Goal: Download file/media

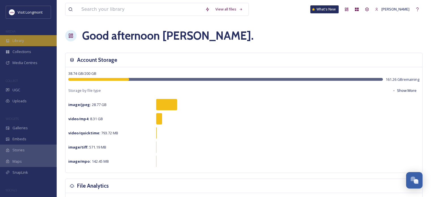
click at [22, 39] on span "Library" at bounding box center [17, 40] width 11 height 5
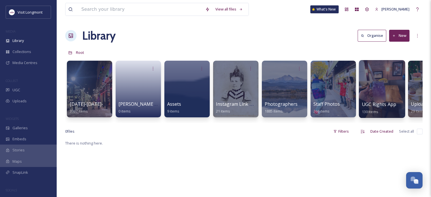
click at [375, 90] on div at bounding box center [382, 89] width 46 height 58
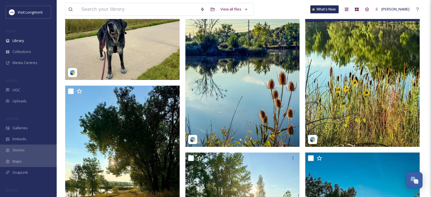
scroll to position [84, 0]
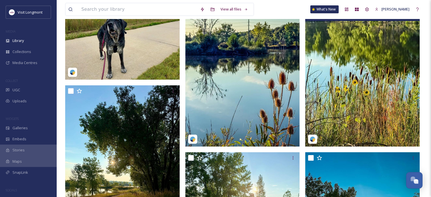
click at [381, 113] on img at bounding box center [362, 70] width 114 height 152
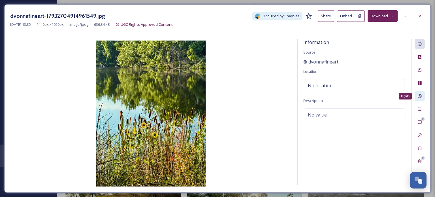
click at [419, 98] on div "Rights" at bounding box center [420, 96] width 10 height 10
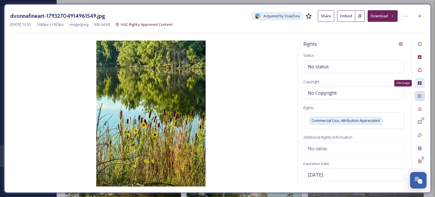
click at [421, 86] on div "File Usage" at bounding box center [420, 83] width 10 height 10
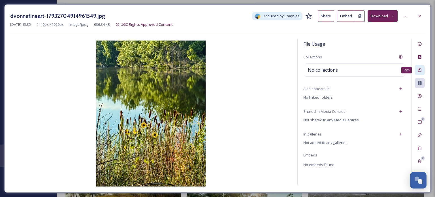
click at [422, 72] on div "Tags" at bounding box center [420, 70] width 10 height 10
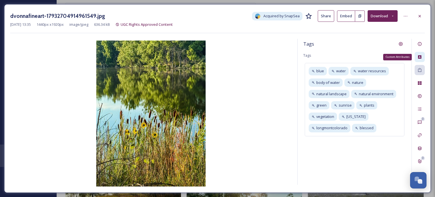
click at [420, 59] on icon at bounding box center [420, 57] width 5 height 5
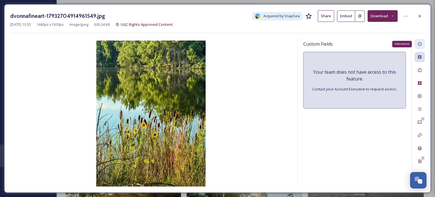
click at [420, 44] on icon at bounding box center [420, 44] width 5 height 5
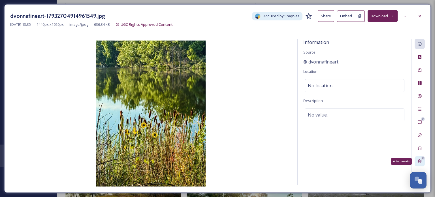
click at [420, 165] on div "0 Attachments" at bounding box center [420, 161] width 10 height 10
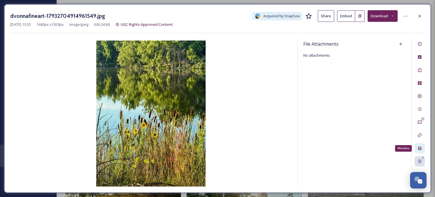
click at [419, 149] on icon at bounding box center [420, 148] width 5 height 5
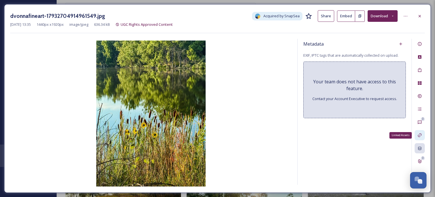
click at [419, 138] on div "Linked Assets" at bounding box center [420, 135] width 10 height 10
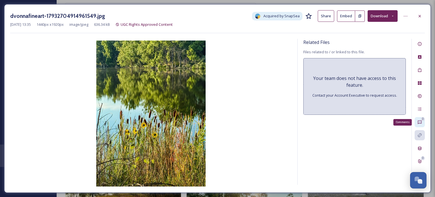
click at [419, 124] on div "0 Comments" at bounding box center [420, 122] width 10 height 10
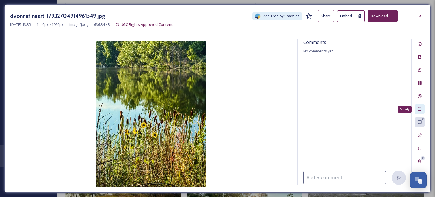
click at [420, 110] on icon at bounding box center [419, 109] width 3 height 3
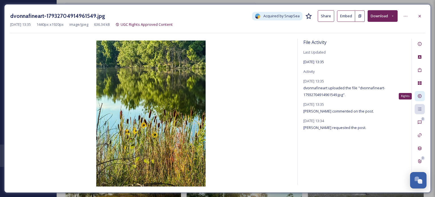
click at [419, 96] on icon at bounding box center [420, 96] width 5 height 5
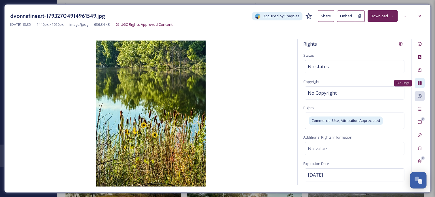
click at [420, 84] on icon at bounding box center [420, 83] width 5 height 5
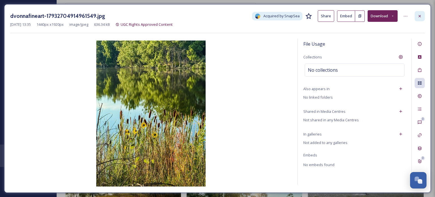
click at [420, 16] on icon at bounding box center [420, 16] width 2 height 2
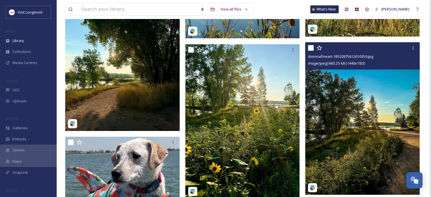
scroll to position [194, 0]
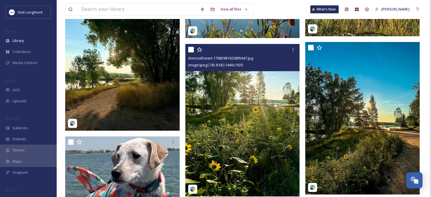
click at [237, 113] on img at bounding box center [242, 120] width 114 height 152
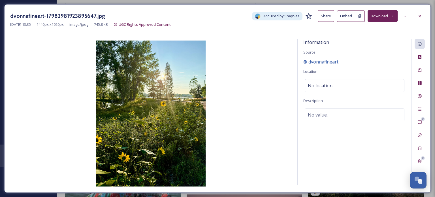
click at [327, 62] on span "dvonnafineart" at bounding box center [323, 61] width 30 height 7
click at [420, 17] on icon at bounding box center [420, 16] width 5 height 5
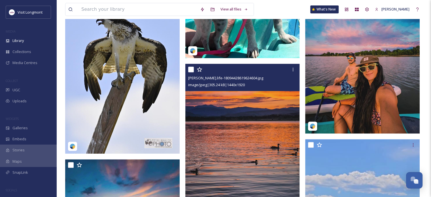
scroll to position [479, 0]
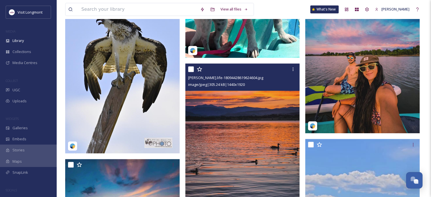
click at [244, 120] on img at bounding box center [242, 139] width 114 height 152
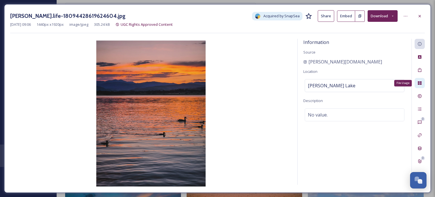
click at [422, 83] on icon at bounding box center [420, 83] width 5 height 5
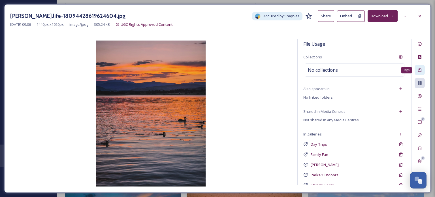
click at [421, 70] on icon at bounding box center [419, 70] width 3 height 4
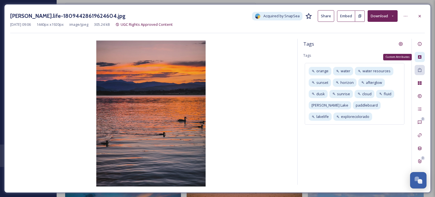
click at [421, 61] on div "Custom Attributes" at bounding box center [420, 57] width 10 height 10
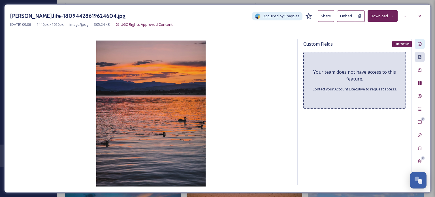
click at [419, 47] on div "Information" at bounding box center [420, 44] width 10 height 10
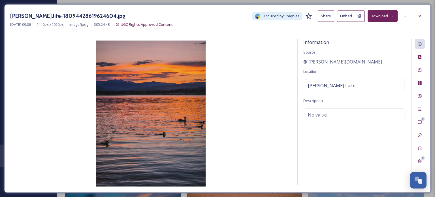
click at [419, 114] on div "0 0" at bounding box center [418, 112] width 13 height 146
click at [419, 111] on div "Activity" at bounding box center [420, 109] width 10 height 10
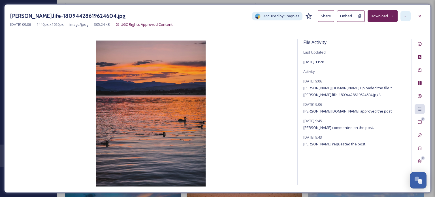
click at [405, 16] on icon at bounding box center [405, 16] width 5 height 5
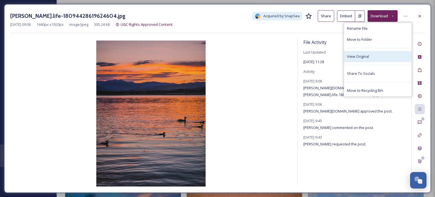
click at [369, 58] on div "View Original" at bounding box center [377, 56] width 67 height 11
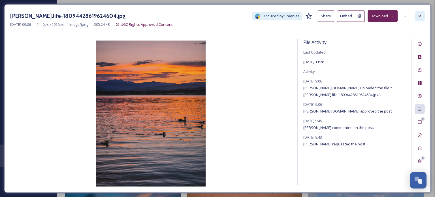
click at [421, 16] on icon at bounding box center [420, 16] width 5 height 5
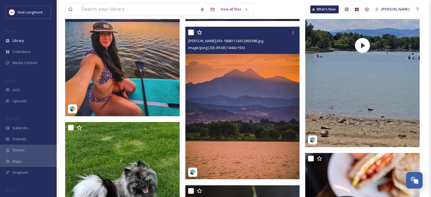
scroll to position [674, 0]
click at [242, 118] on img at bounding box center [242, 103] width 114 height 152
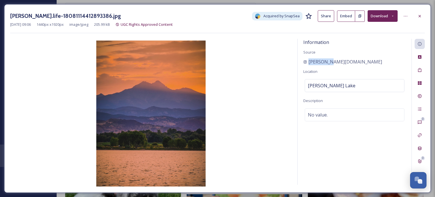
drag, startPoint x: 327, startPoint y: 61, endPoint x: 295, endPoint y: 58, distance: 33.0
click at [295, 58] on div "Information Source [PERSON_NAME][DOMAIN_NAME] Location [PERSON_NAME][GEOGRAPHIC…" at bounding box center [217, 113] width 415 height 148
copy span "[PERSON_NAME][DOMAIN_NAME]"
click at [382, 16] on button "Download" at bounding box center [383, 16] width 30 height 12
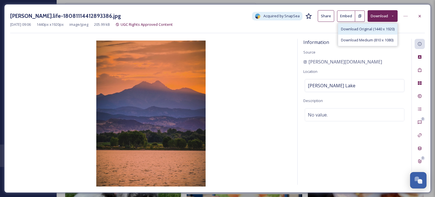
click at [367, 29] on span "Download Original (1440 x 1920)" at bounding box center [368, 28] width 54 height 5
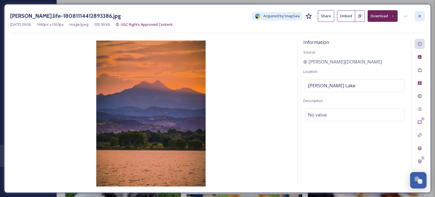
click at [418, 16] on icon at bounding box center [420, 16] width 5 height 5
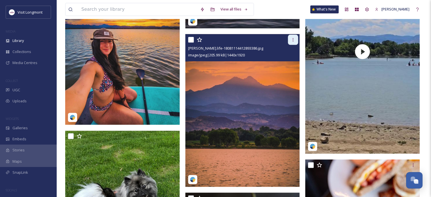
drag, startPoint x: 220, startPoint y: 156, endPoint x: 293, endPoint y: 41, distance: 136.4
click at [293, 41] on icon at bounding box center [293, 39] width 5 height 5
click at [235, 136] on img at bounding box center [242, 110] width 114 height 152
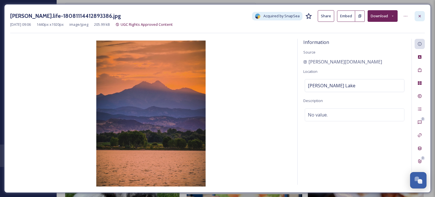
click at [418, 16] on icon at bounding box center [420, 16] width 5 height 5
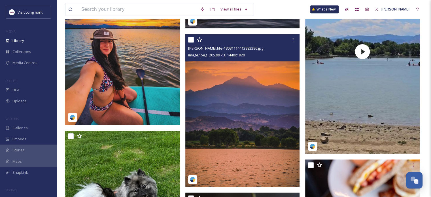
click at [191, 40] on input "checkbox" at bounding box center [191, 40] width 6 height 6
checkbox input "true"
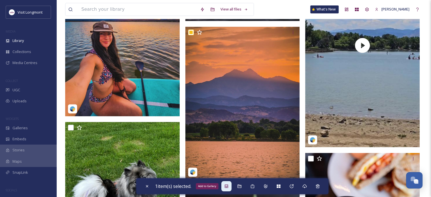
click at [228, 186] on icon at bounding box center [226, 185] width 3 height 3
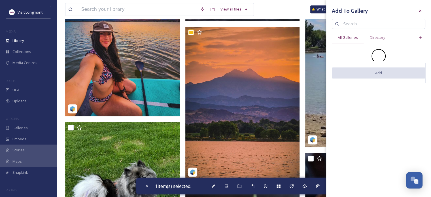
click at [361, 24] on input at bounding box center [381, 23] width 82 height 11
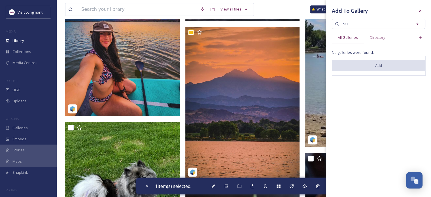
type input "s"
click at [348, 39] on span "All Galleries" at bounding box center [348, 37] width 20 height 5
click at [420, 38] on icon at bounding box center [420, 37] width 5 height 5
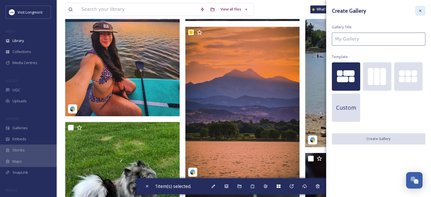
click at [421, 12] on icon at bounding box center [420, 10] width 5 height 5
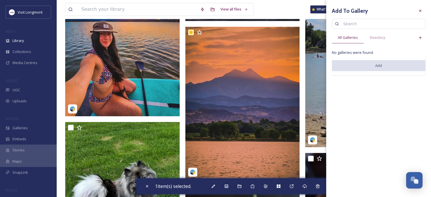
click at [351, 22] on input at bounding box center [381, 23] width 82 height 11
click at [420, 10] on icon at bounding box center [420, 10] width 5 height 5
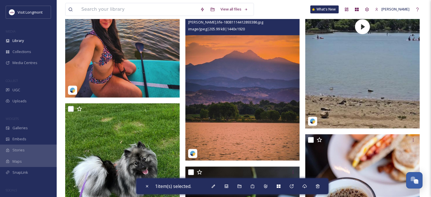
scroll to position [664, 0]
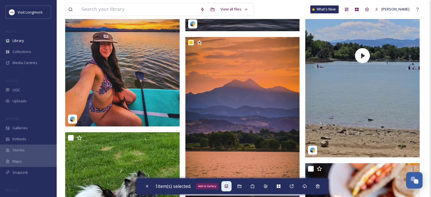
click at [226, 186] on icon at bounding box center [226, 185] width 3 height 3
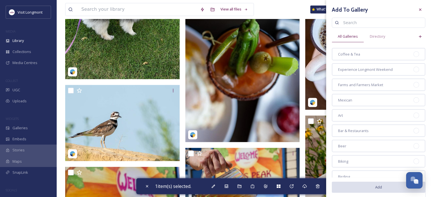
scroll to position [1, 0]
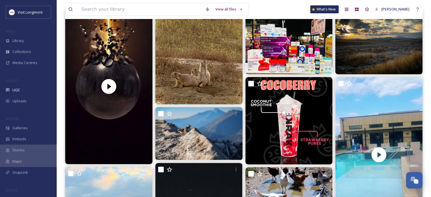
scroll to position [79, 0]
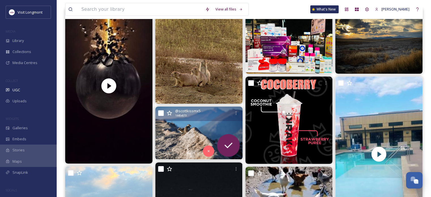
click at [199, 128] on img at bounding box center [198, 133] width 87 height 53
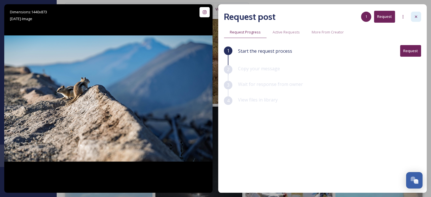
click at [415, 19] on div at bounding box center [416, 17] width 10 height 10
